Goal: Obtain resource: Download file/media

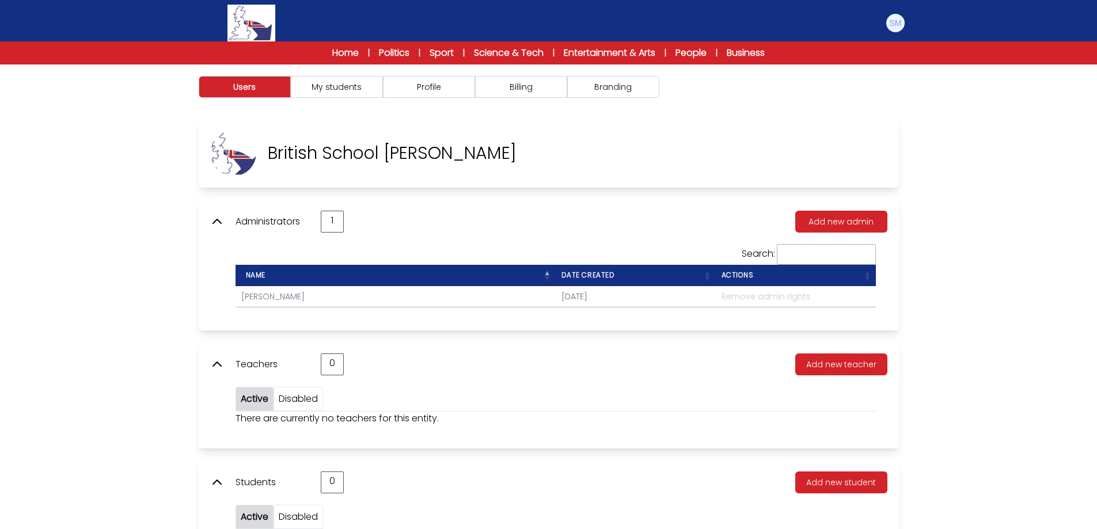
click at [95, 225] on div "Users My students Profile" at bounding box center [548, 329] width 1097 height 529
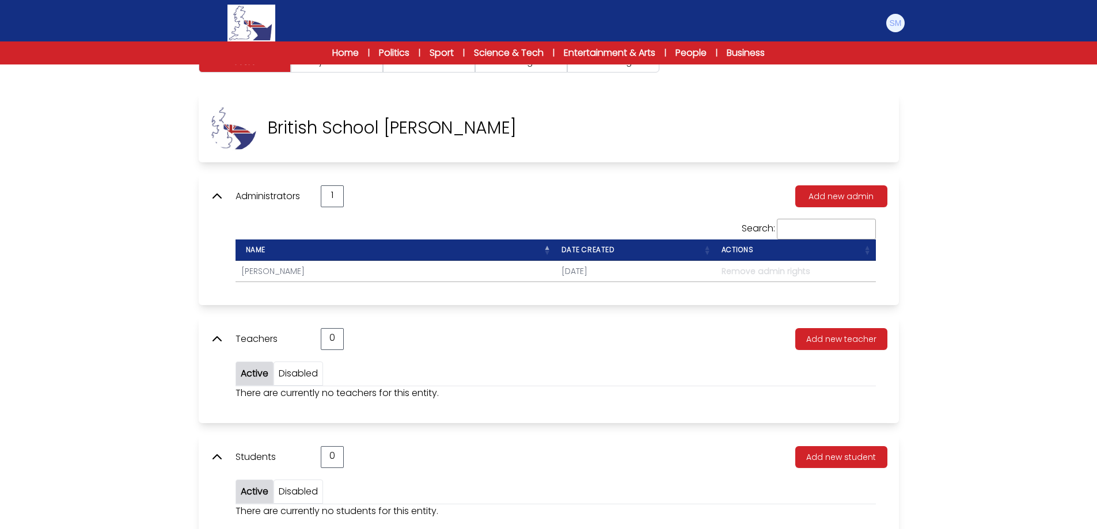
scroll to position [7, 0]
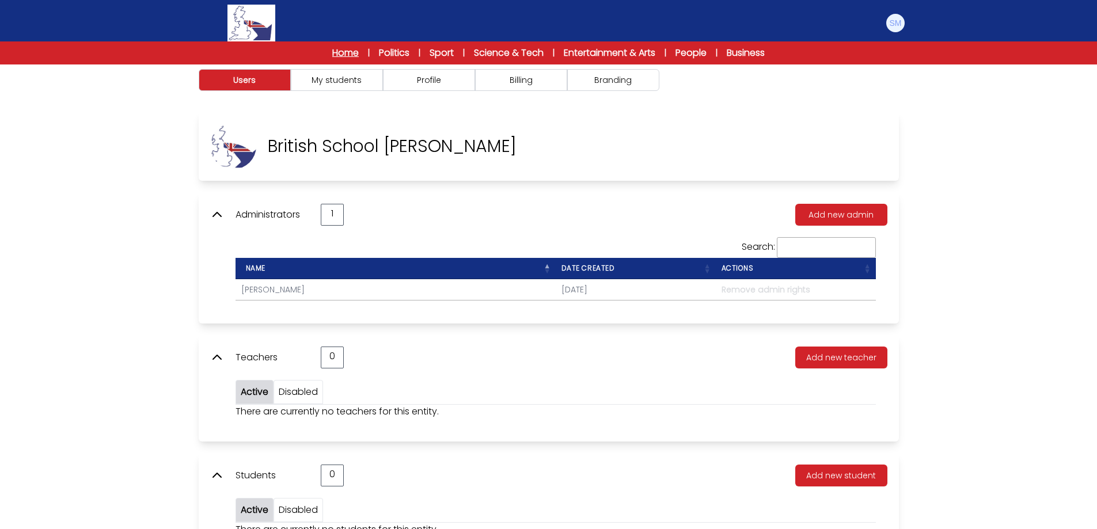
click at [342, 55] on link "Home" at bounding box center [345, 53] width 26 height 14
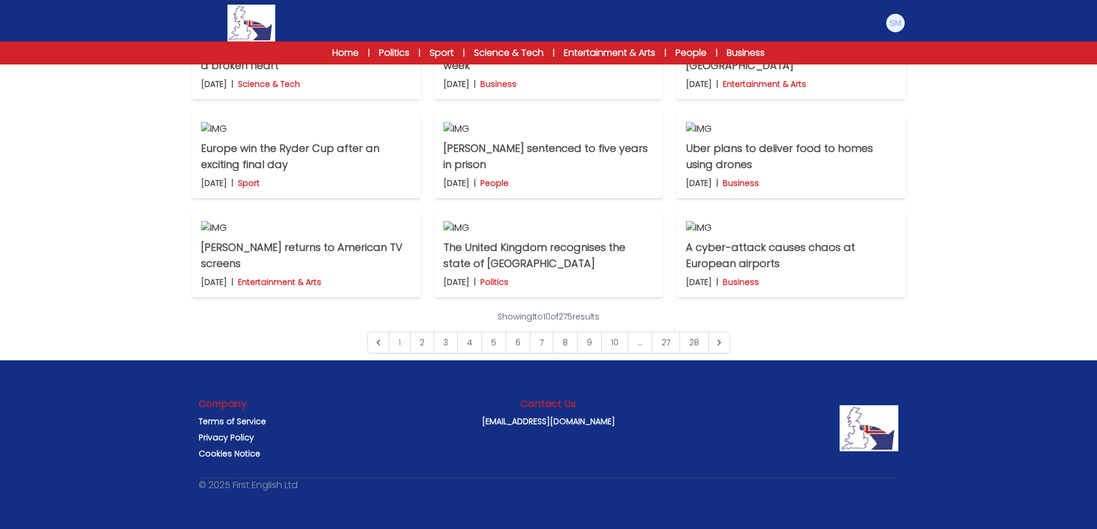
scroll to position [403, 0]
click at [300, 90] on p "Science & Tech" at bounding box center [269, 84] width 62 height 12
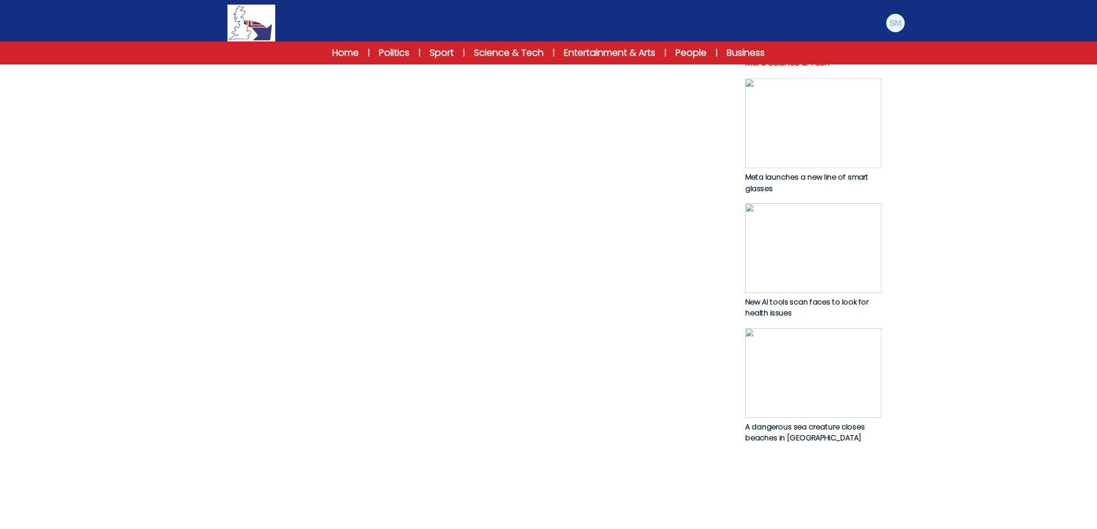
scroll to position [576, 0]
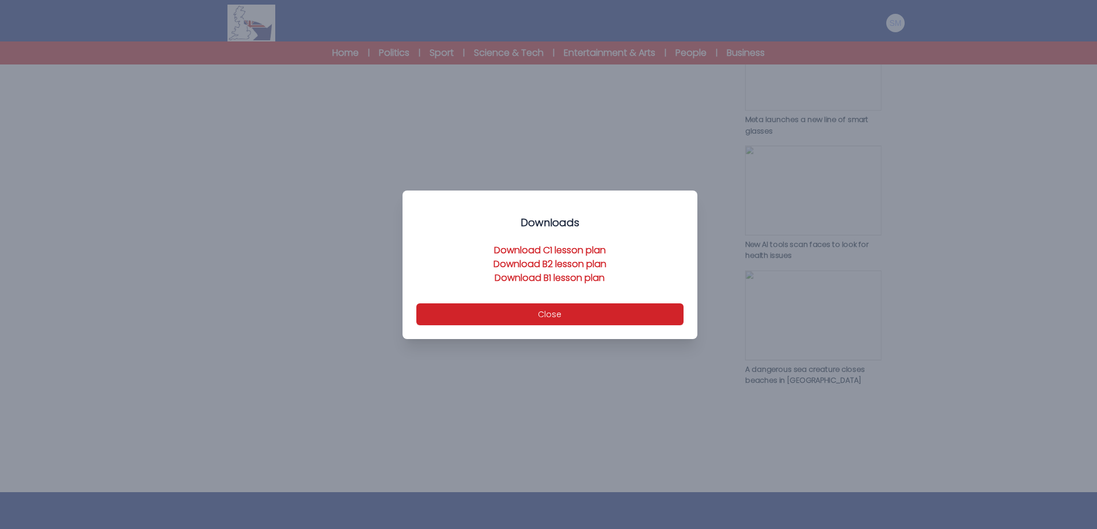
click at [558, 260] on link "Download B2 lesson plan" at bounding box center [550, 263] width 113 height 13
click at [618, 313] on button "Close" at bounding box center [549, 315] width 267 height 22
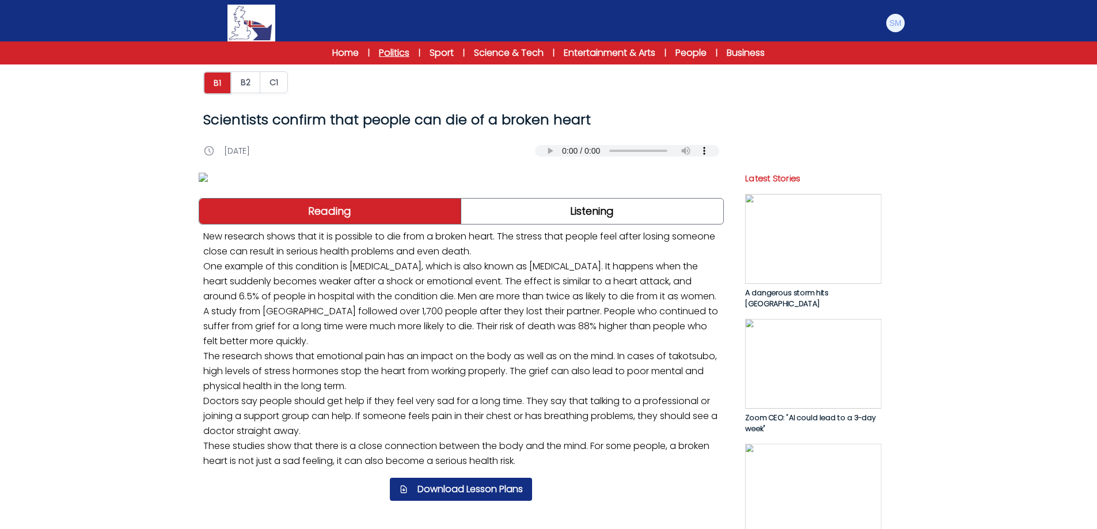
click at [393, 54] on link "Politics" at bounding box center [394, 53] width 31 height 14
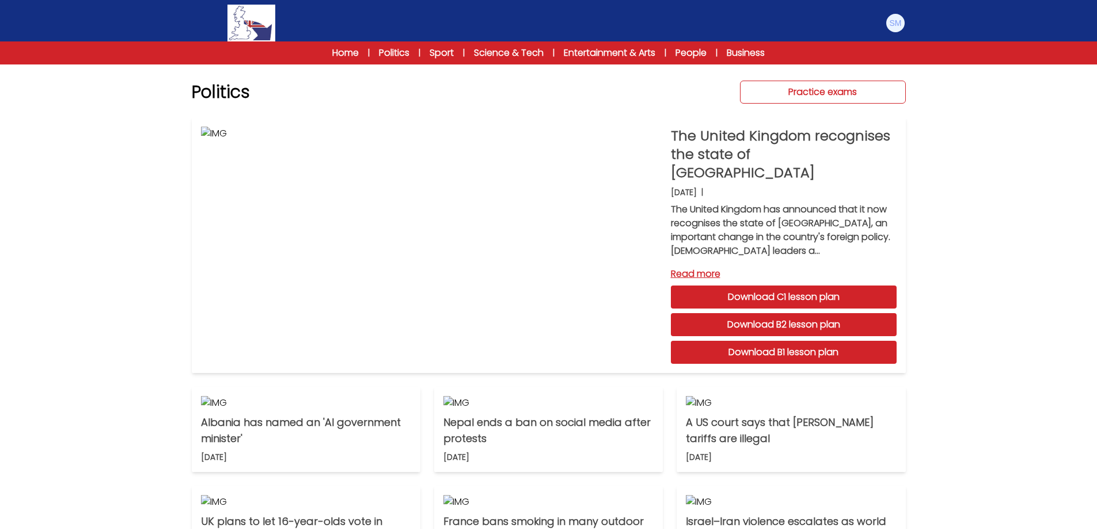
click at [802, 89] on link "Practice exams" at bounding box center [823, 92] width 166 height 23
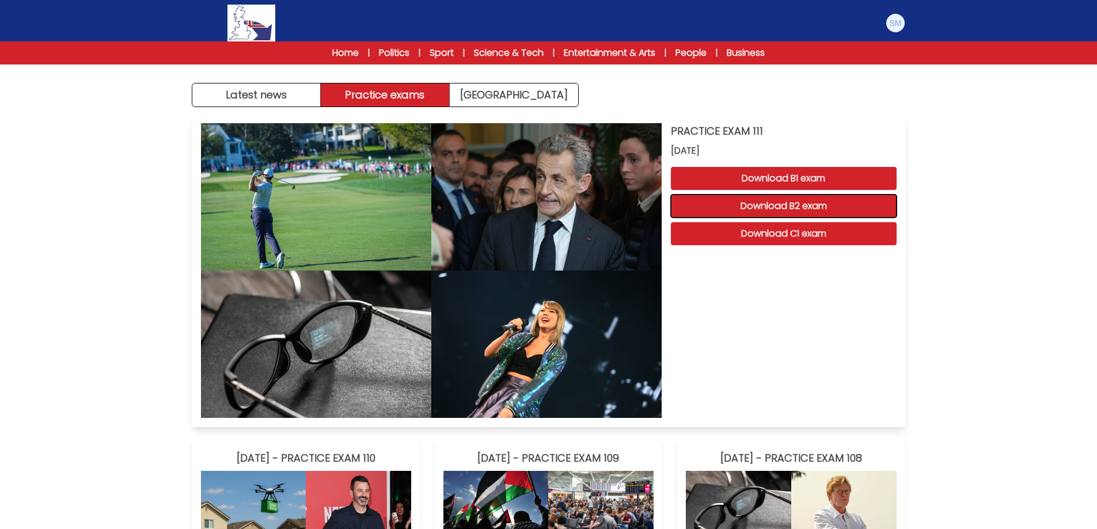
click at [816, 202] on button "Download B2 exam" at bounding box center [784, 206] width 226 height 23
